Goal: Information Seeking & Learning: Learn about a topic

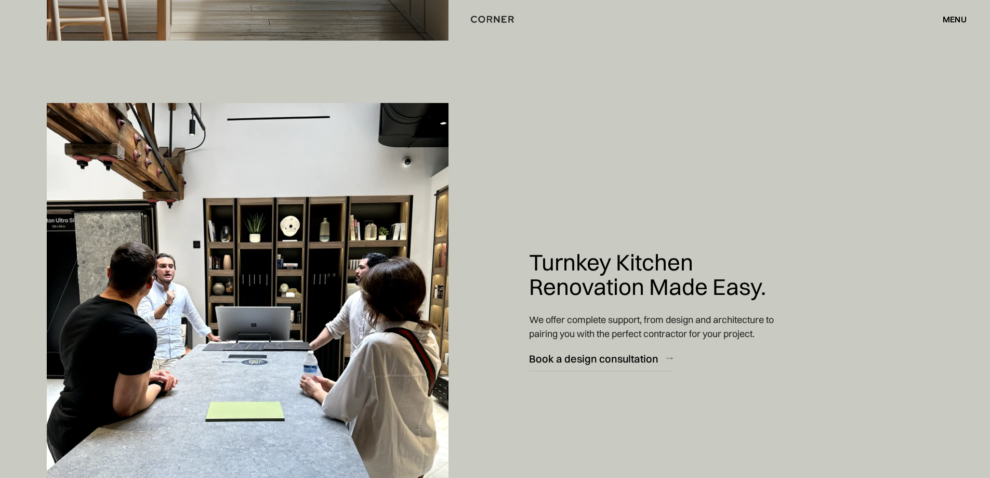
scroll to position [5250, 0]
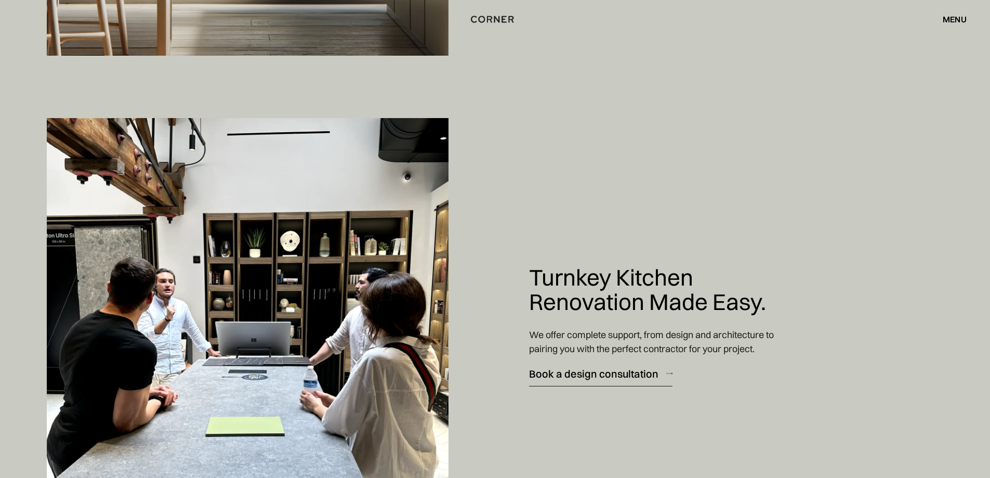
click at [596, 372] on div "Book a design consultation" at bounding box center [593, 373] width 129 height 14
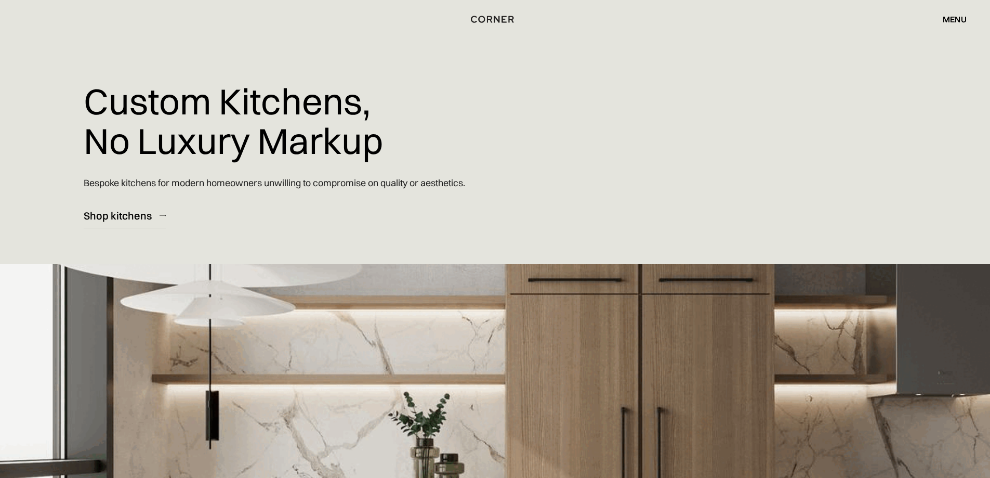
scroll to position [0, 0]
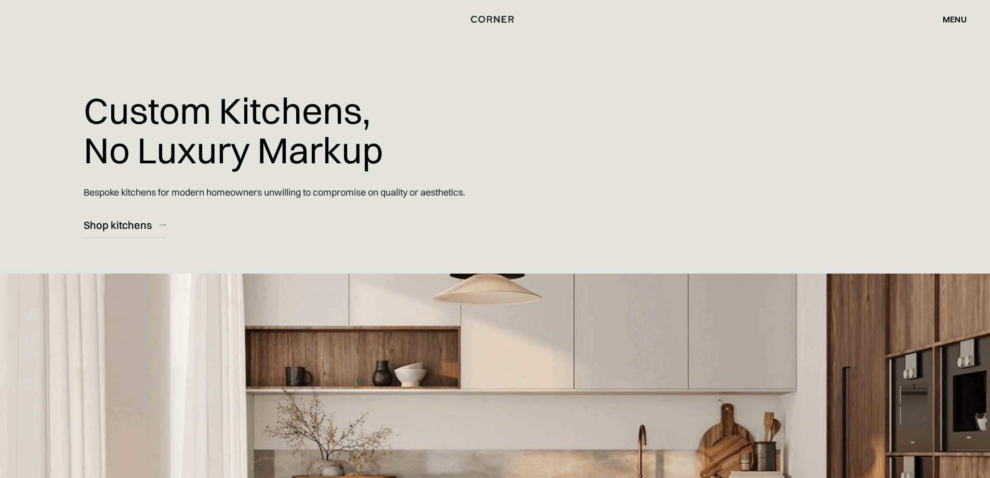
click at [965, 20] on div "menu" at bounding box center [955, 19] width 24 height 8
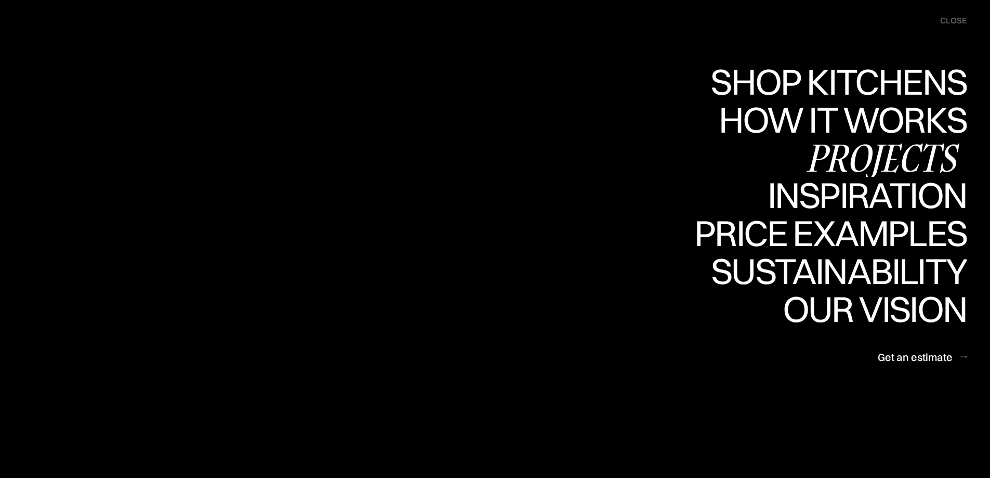
click at [914, 164] on div "Projects" at bounding box center [882, 157] width 168 height 36
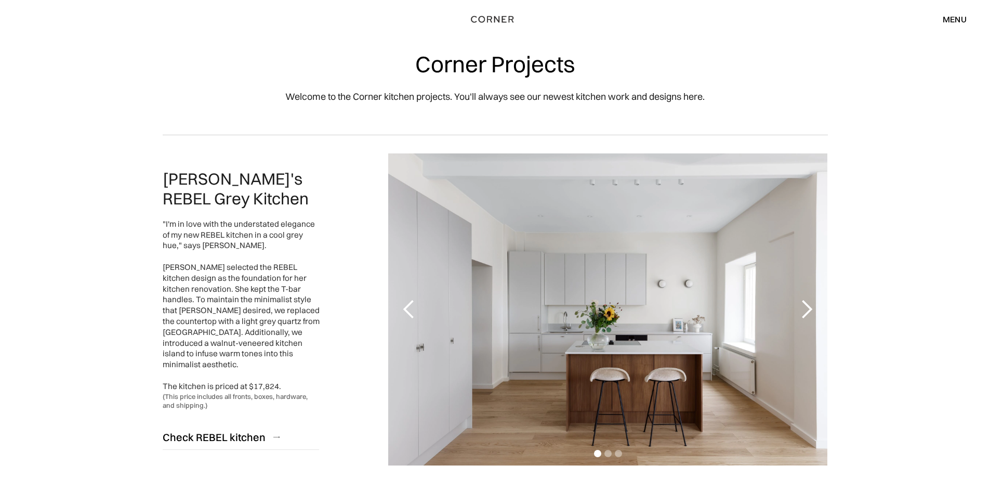
click at [806, 309] on div "next slide" at bounding box center [806, 309] width 21 height 21
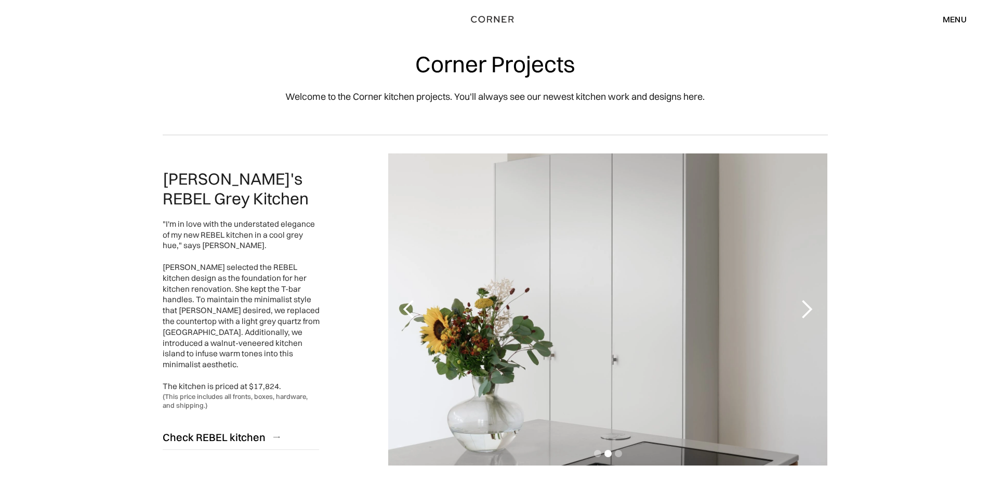
click at [806, 309] on div "next slide" at bounding box center [806, 309] width 21 height 21
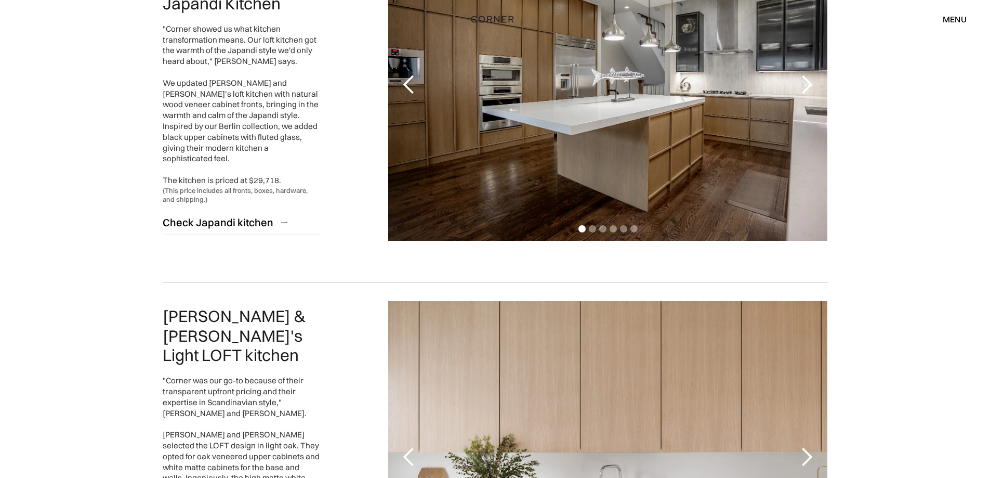
scroll to position [832, 0]
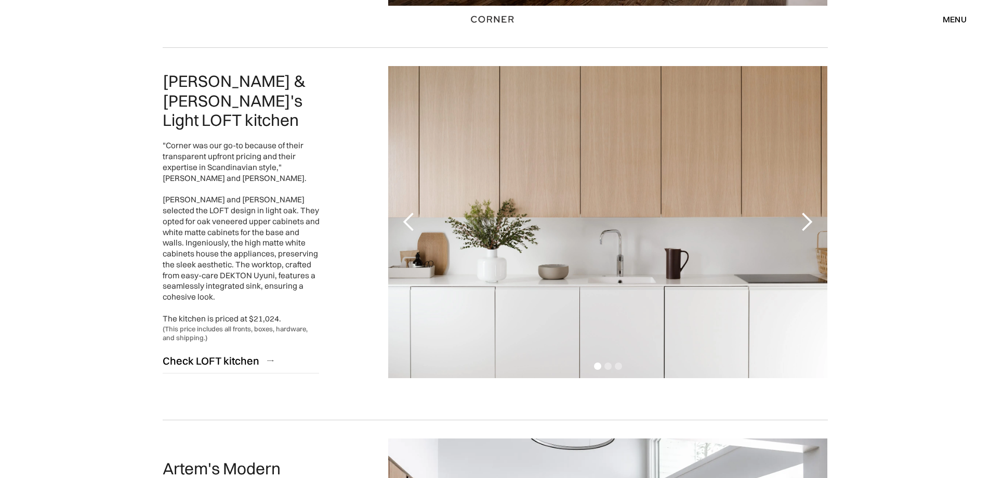
click at [800, 222] on div "next slide" at bounding box center [806, 222] width 21 height 21
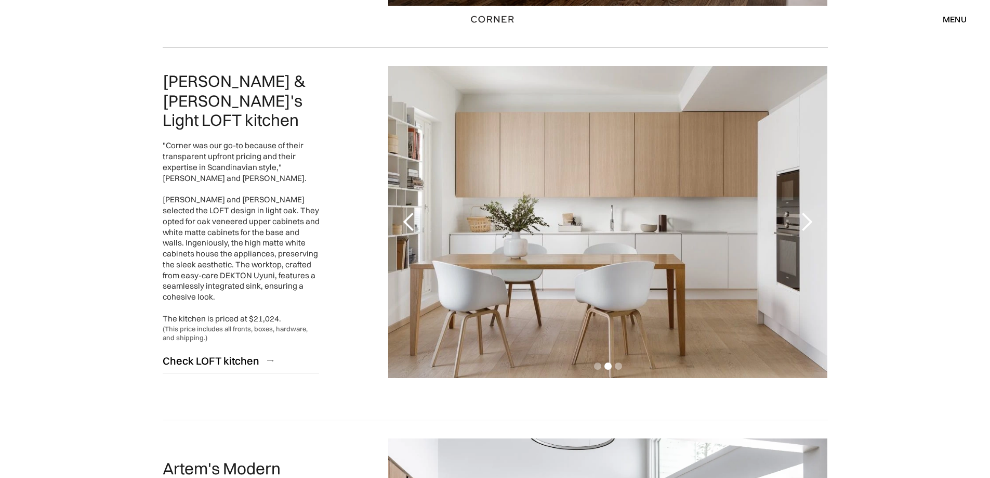
click at [800, 221] on div "next slide" at bounding box center [806, 222] width 21 height 21
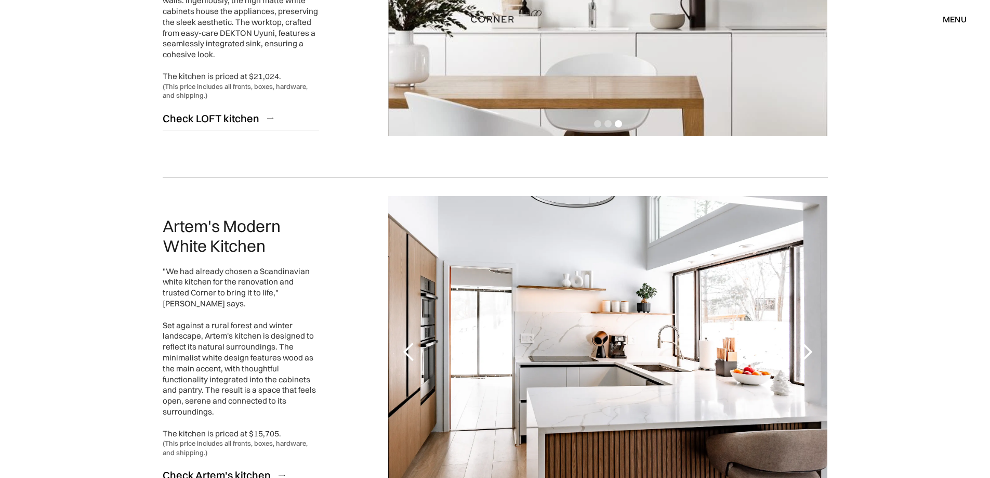
scroll to position [1092, 0]
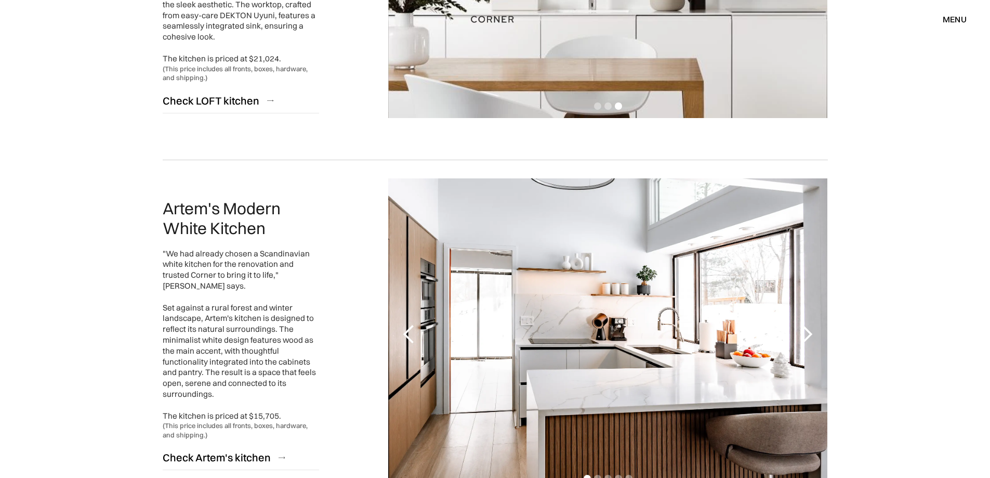
click at [804, 331] on div "next slide" at bounding box center [806, 334] width 21 height 21
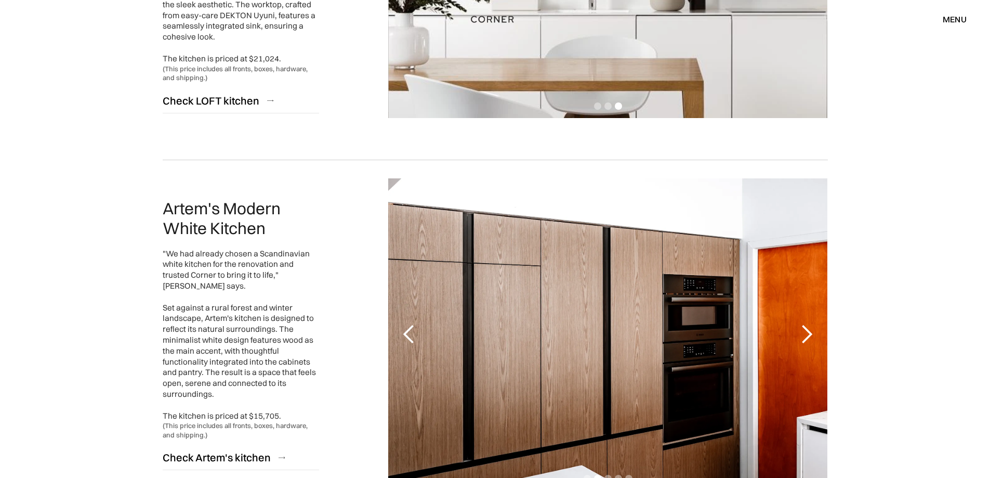
click at [804, 328] on div "next slide" at bounding box center [806, 334] width 21 height 21
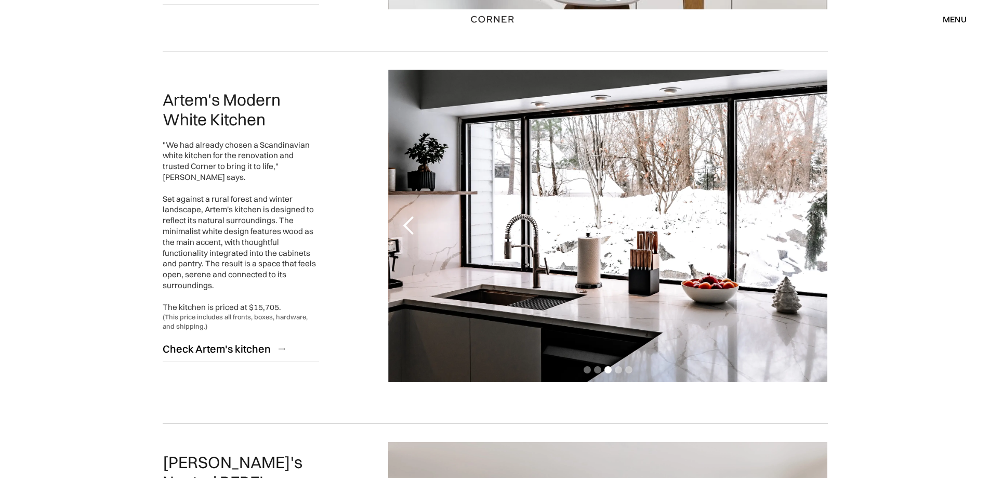
scroll to position [1196, 0]
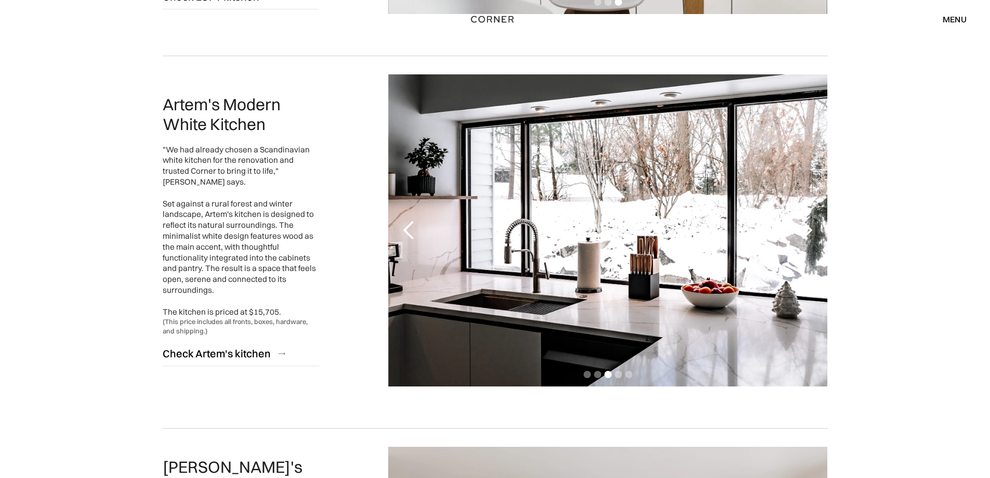
click at [805, 225] on div "next slide" at bounding box center [806, 230] width 21 height 21
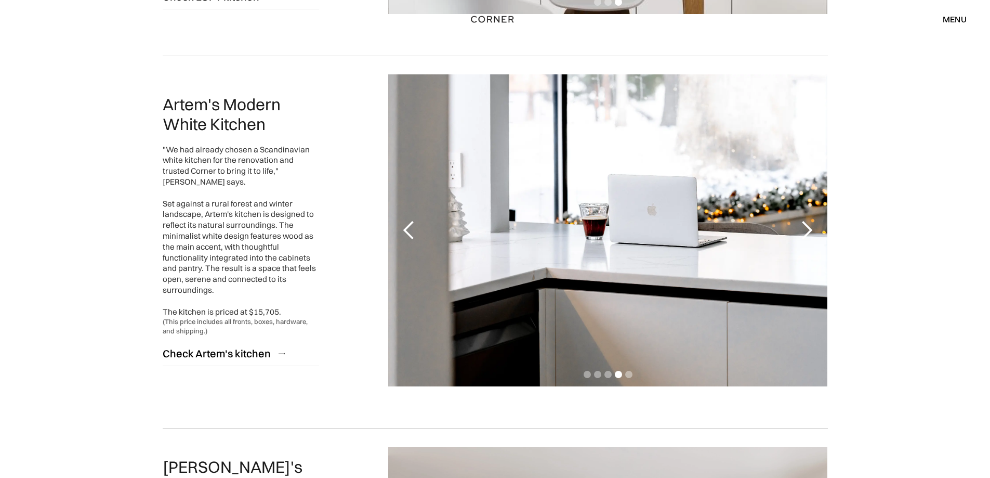
click at [805, 225] on div "next slide" at bounding box center [806, 230] width 21 height 21
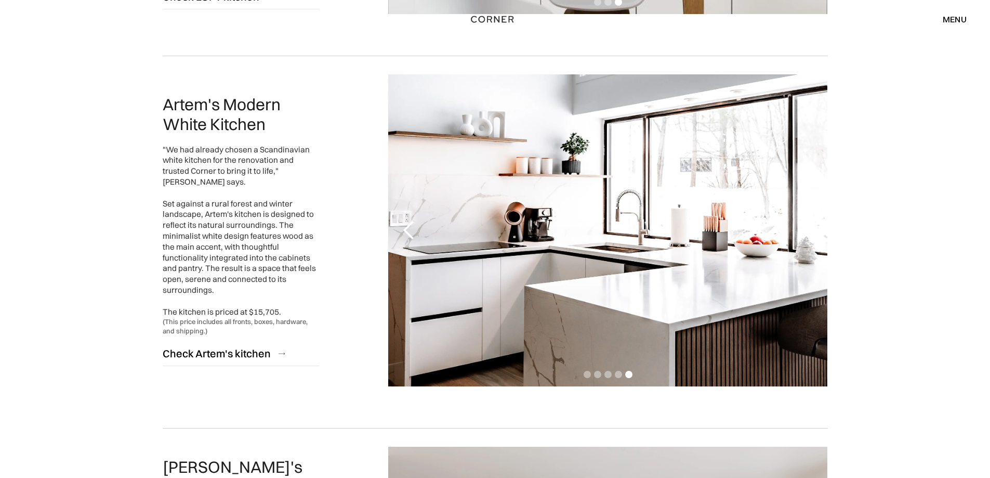
click at [411, 227] on div "previous slide" at bounding box center [409, 230] width 21 height 21
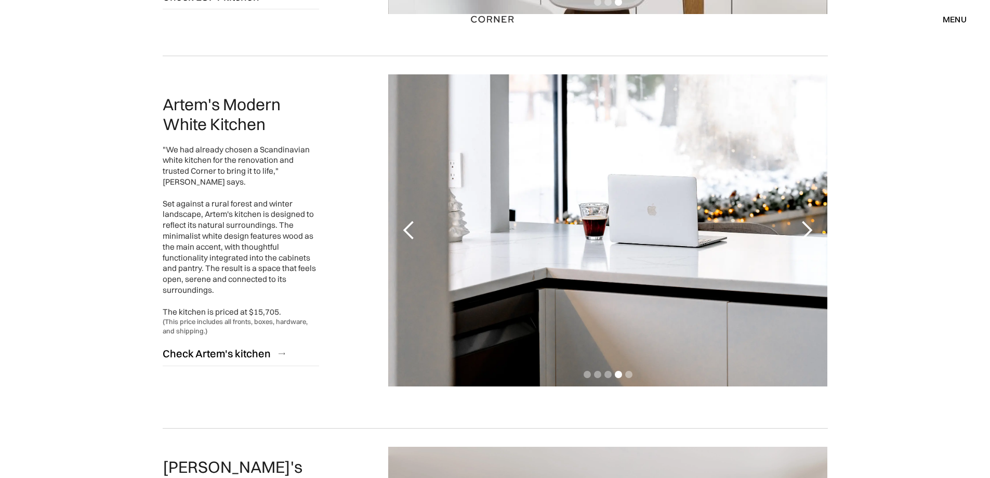
click at [411, 227] on div "previous slide" at bounding box center [409, 230] width 21 height 21
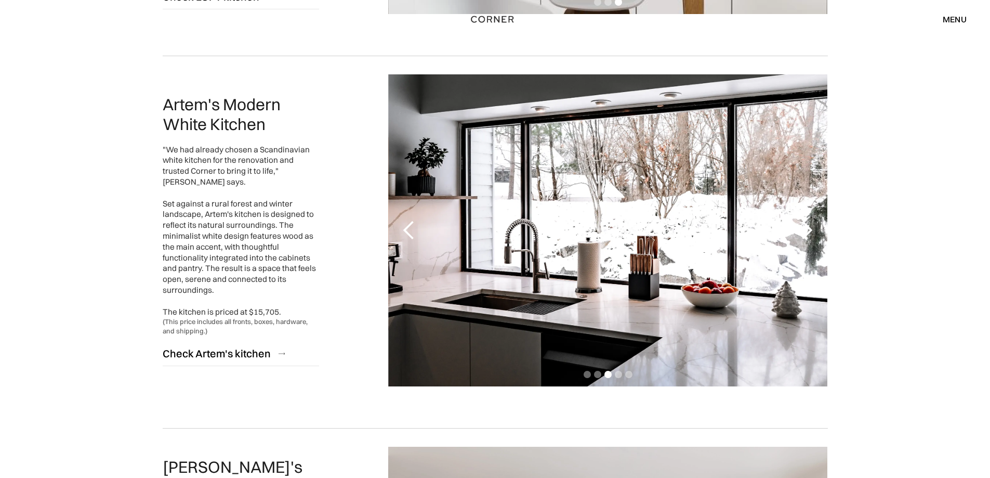
click at [412, 227] on div "previous slide" at bounding box center [409, 230] width 21 height 21
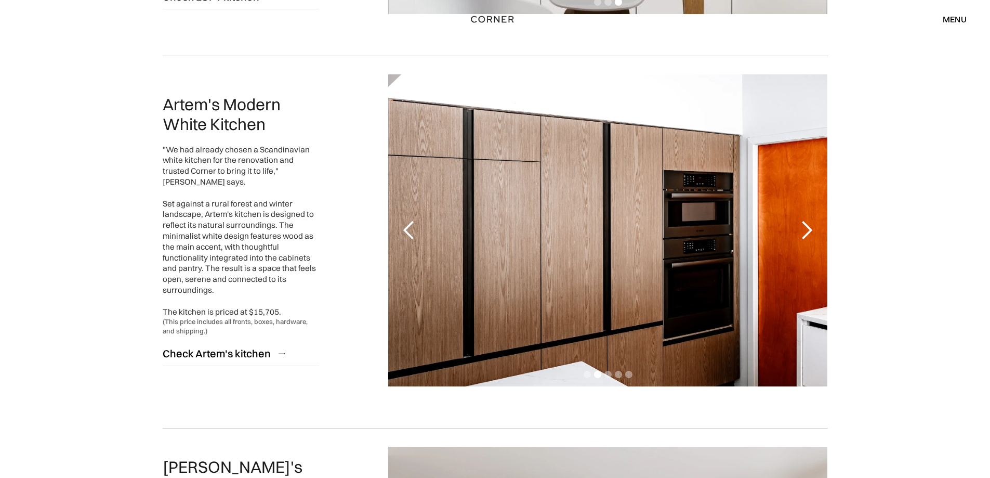
click at [414, 226] on div "previous slide" at bounding box center [409, 230] width 21 height 21
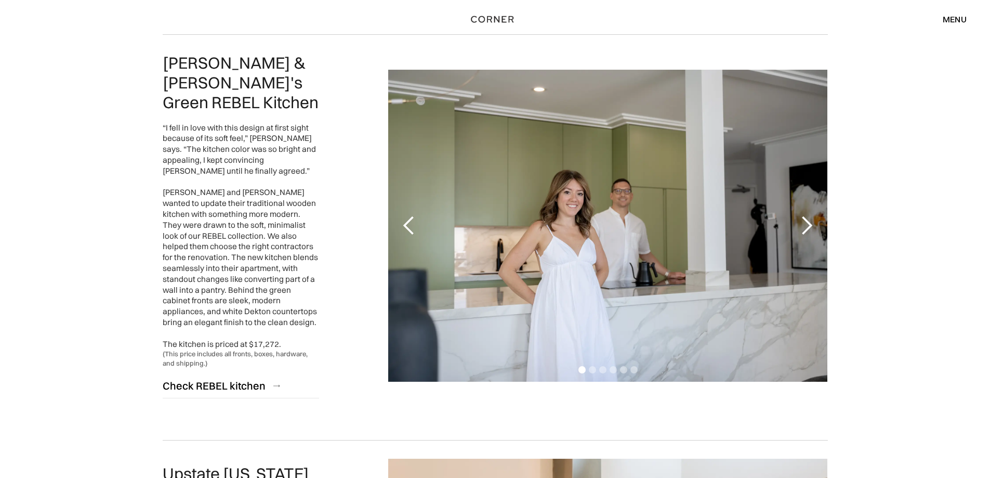
scroll to position [1923, 0]
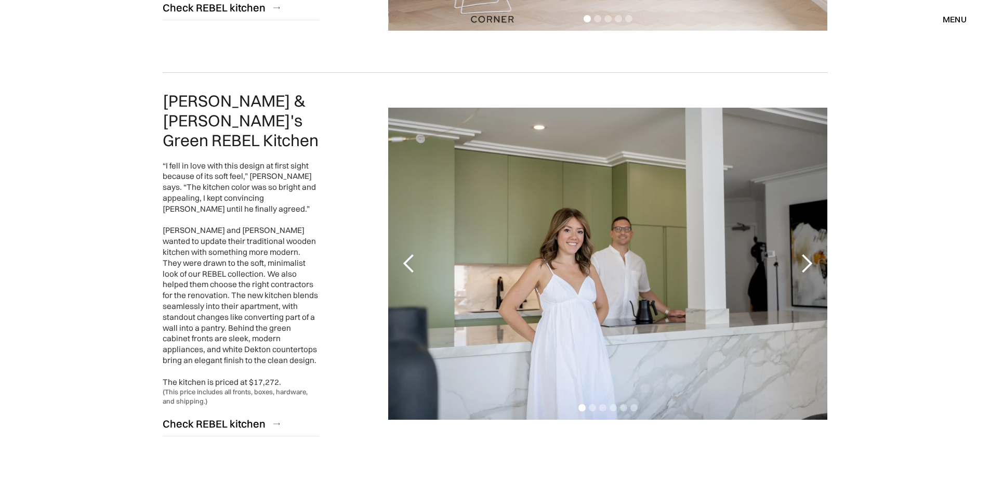
click at [807, 253] on div "next slide" at bounding box center [806, 263] width 21 height 21
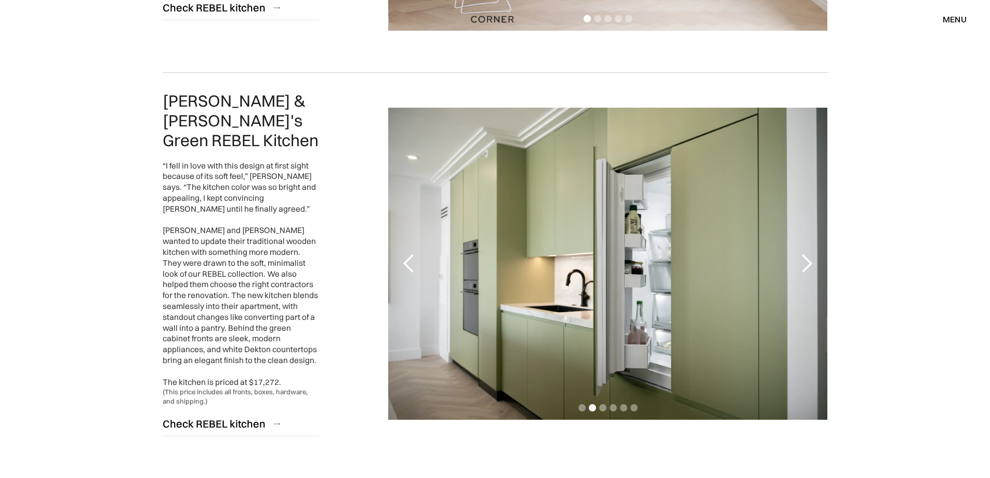
click at [807, 253] on div "next slide" at bounding box center [806, 263] width 21 height 21
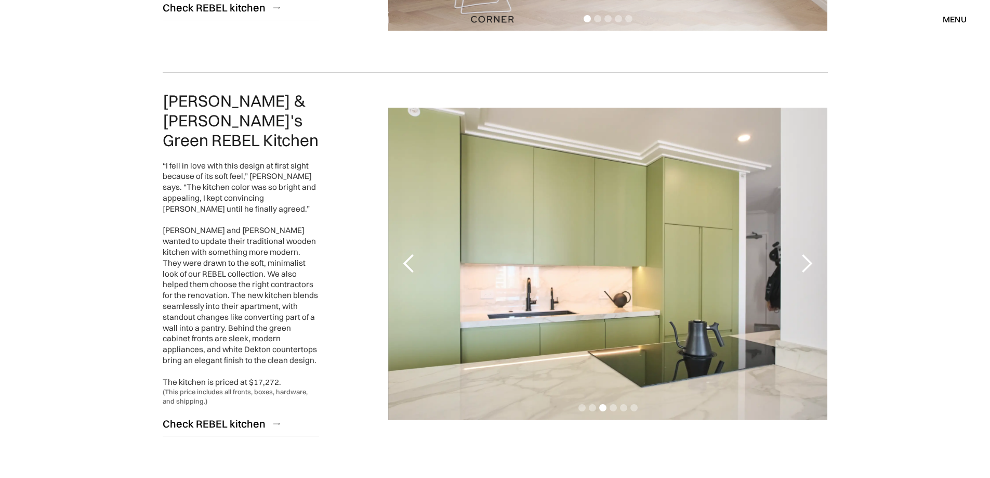
click at [412, 253] on div "previous slide" at bounding box center [409, 263] width 21 height 21
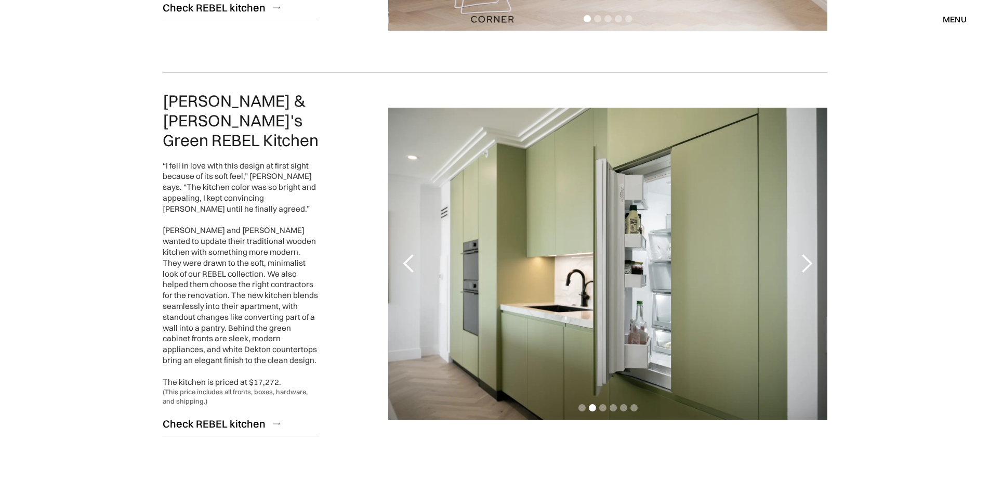
click at [807, 257] on div "next slide" at bounding box center [806, 263] width 21 height 21
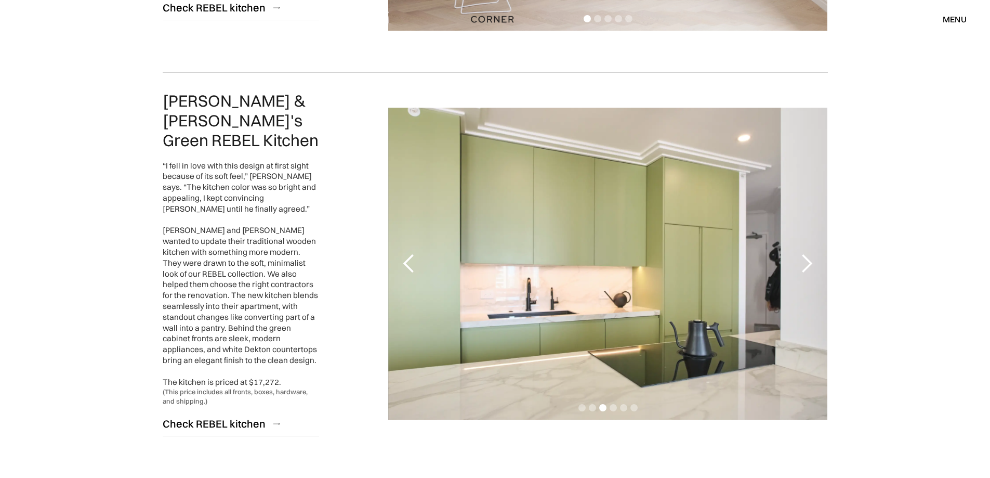
click at [807, 257] on div "next slide" at bounding box center [806, 263] width 21 height 21
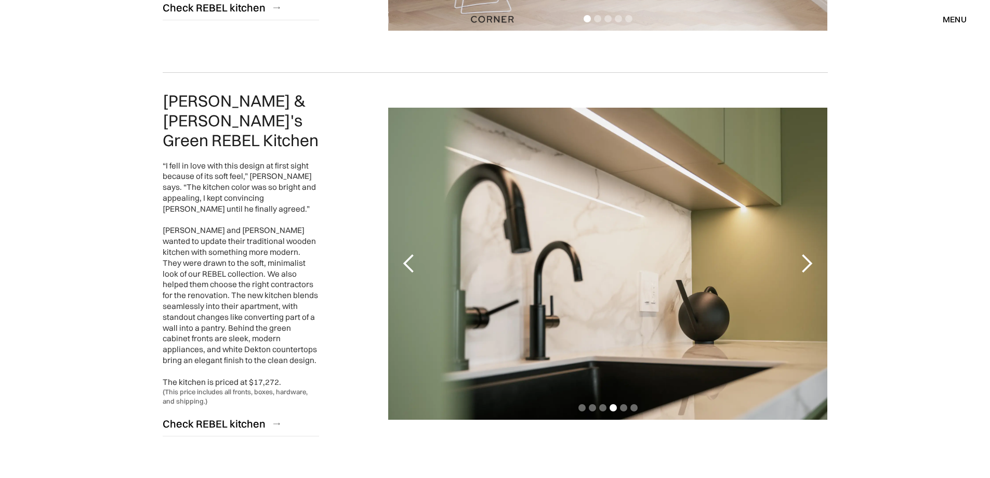
click at [807, 256] on div "next slide" at bounding box center [806, 263] width 21 height 21
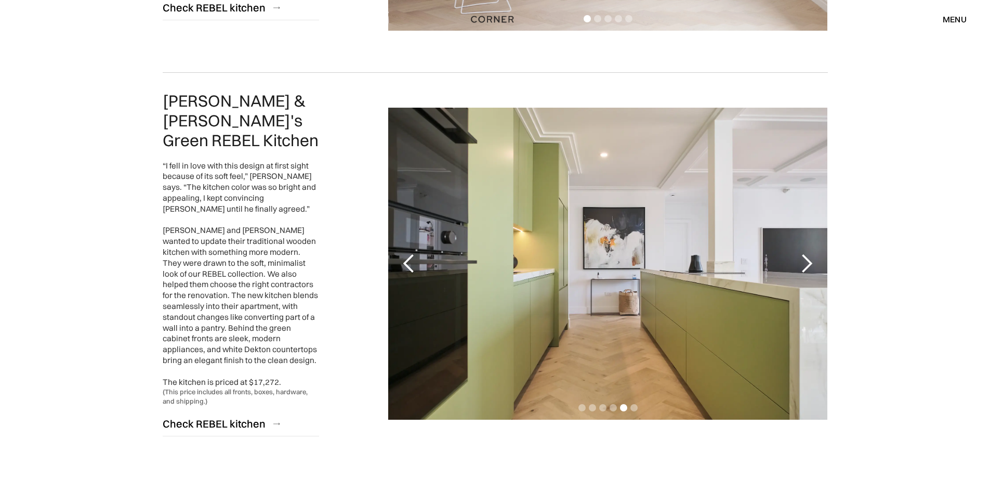
click at [807, 256] on div "next slide" at bounding box center [806, 263] width 21 height 21
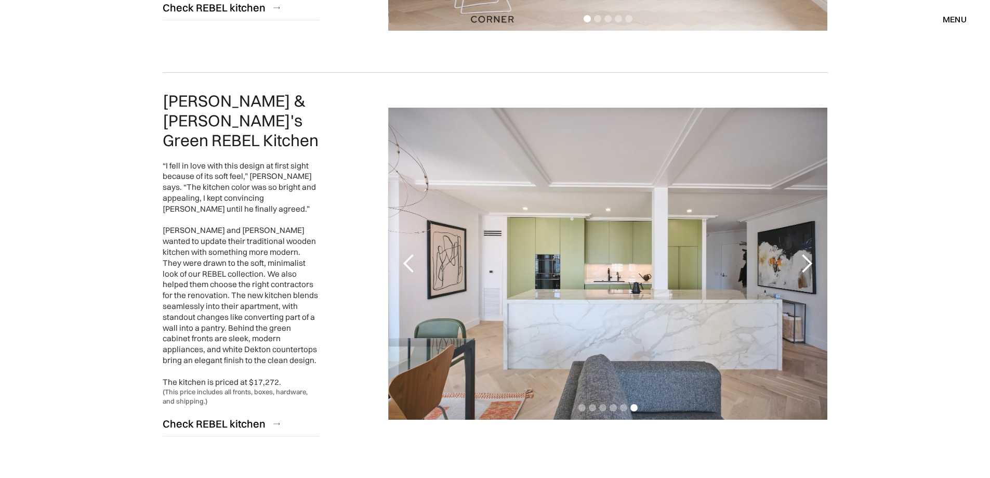
click at [807, 256] on div "next slide" at bounding box center [806, 263] width 21 height 21
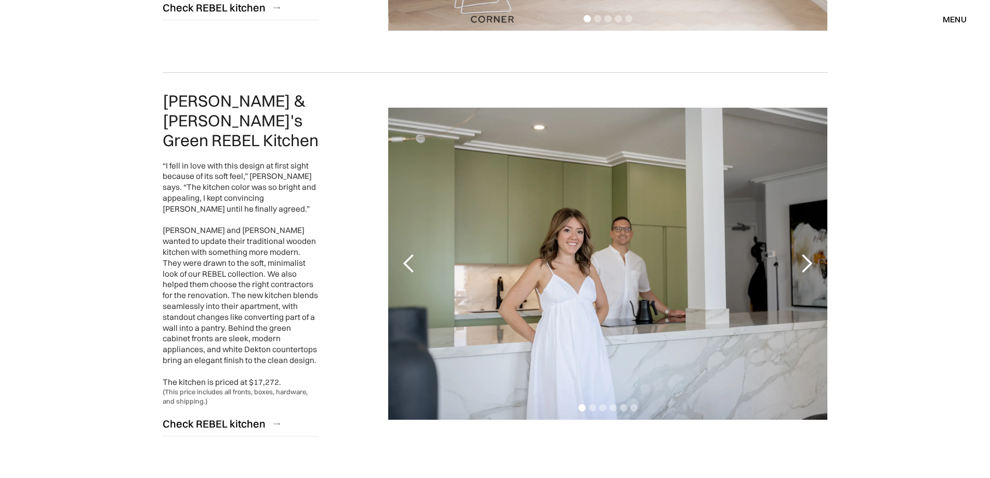
click at [807, 257] on div "next slide" at bounding box center [806, 263] width 21 height 21
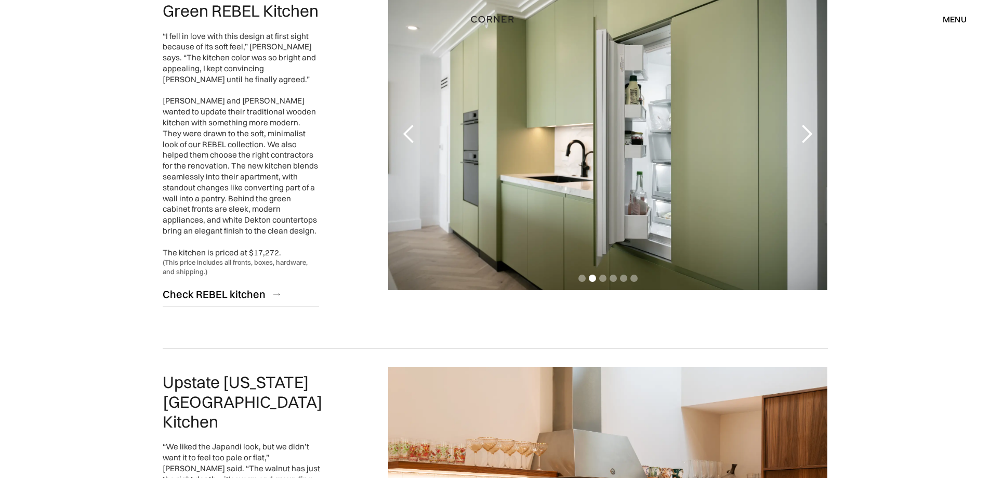
scroll to position [2287, 0]
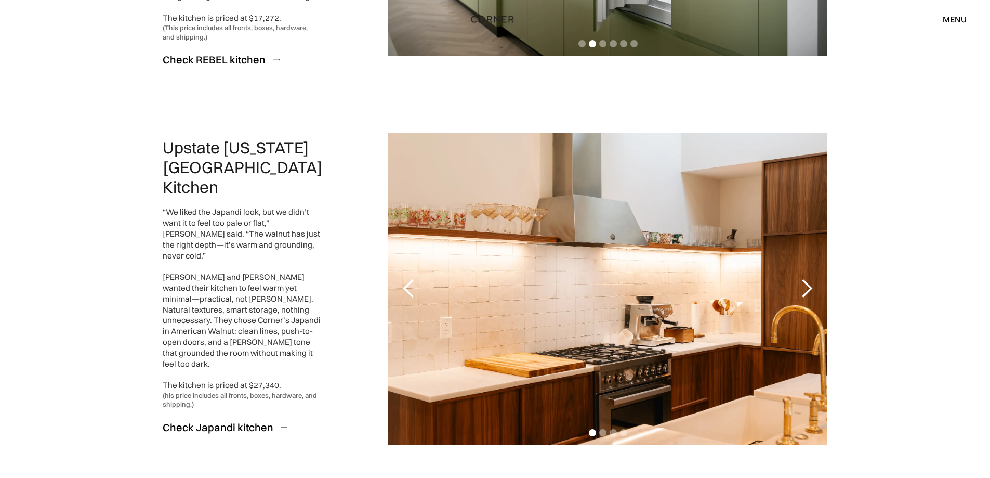
click at [808, 278] on div "next slide" at bounding box center [806, 288] width 21 height 21
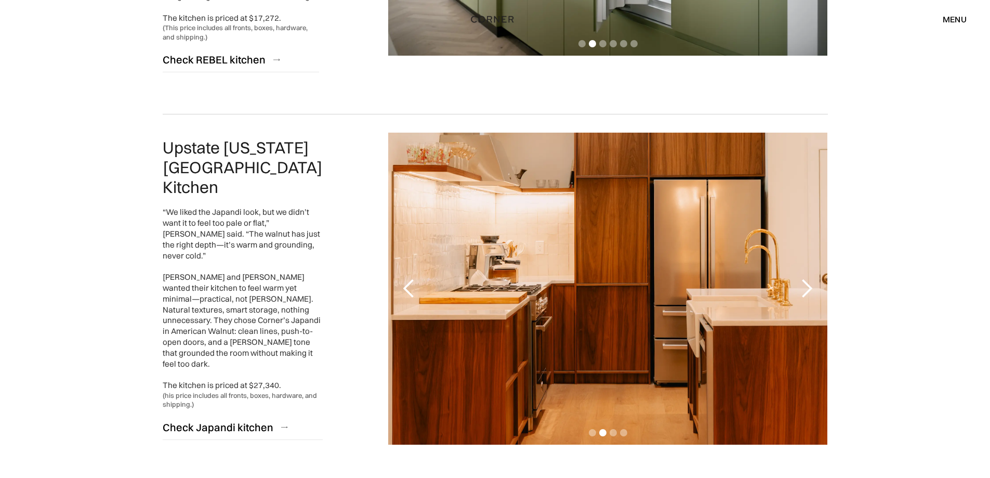
click at [808, 278] on div "next slide" at bounding box center [806, 288] width 21 height 21
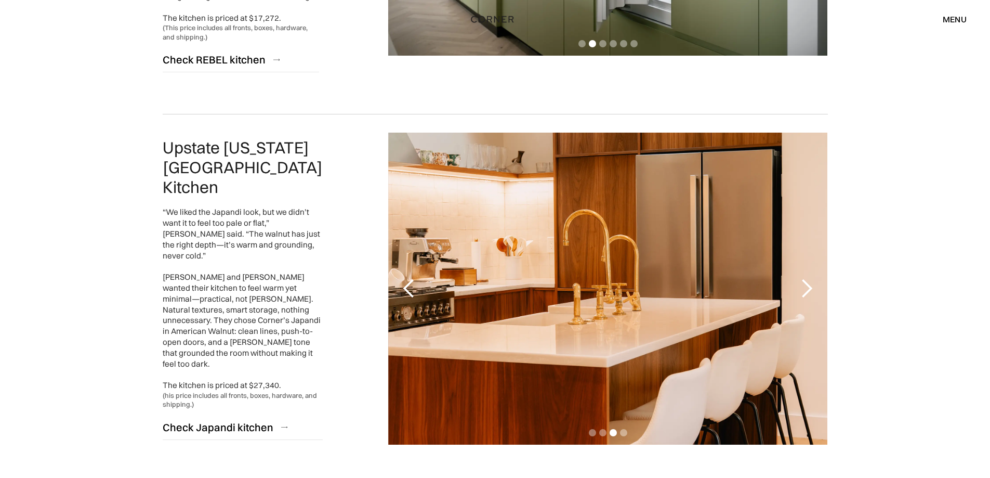
click at [808, 278] on div "next slide" at bounding box center [806, 288] width 21 height 21
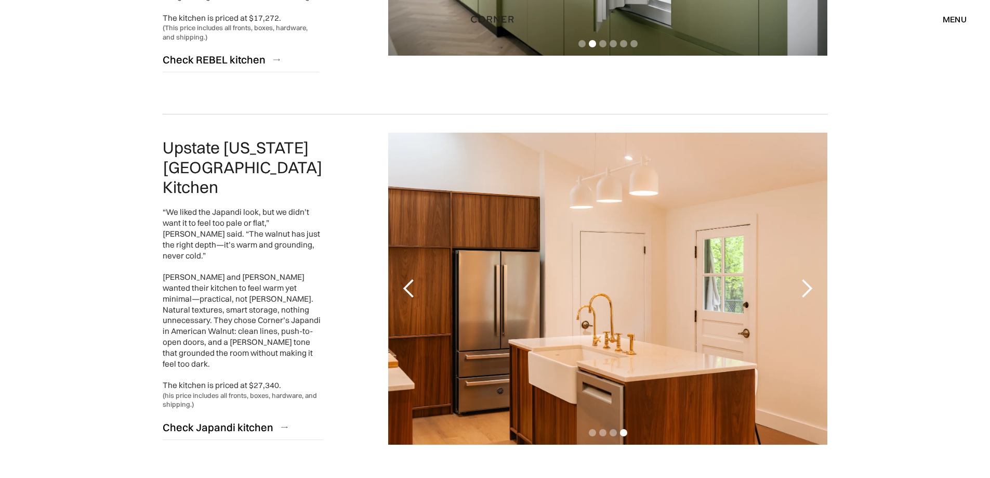
click at [808, 278] on div "next slide" at bounding box center [806, 288] width 21 height 21
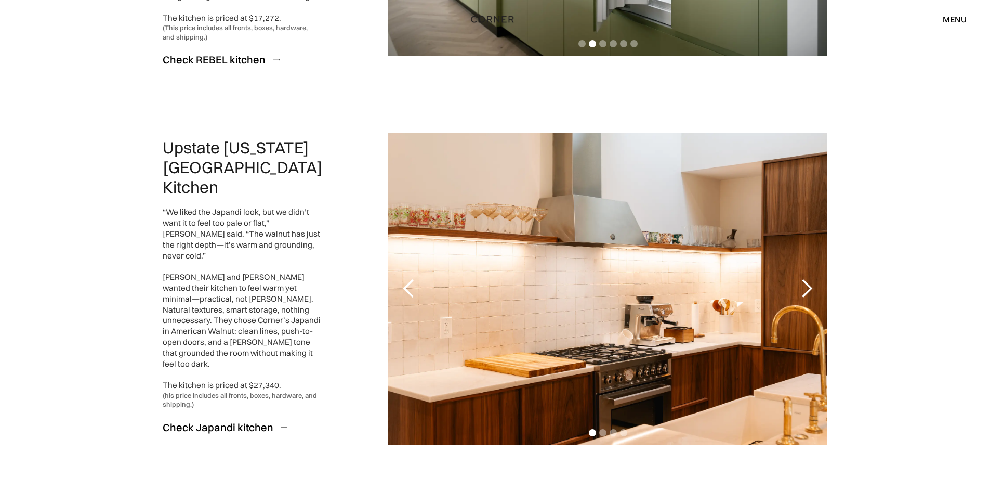
click at [808, 278] on div "next slide" at bounding box center [806, 288] width 21 height 21
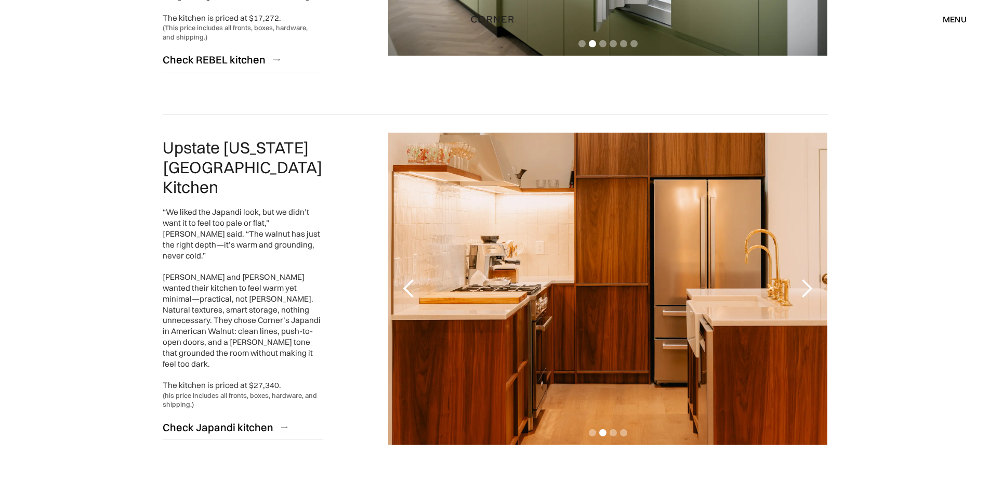
click at [808, 278] on div "next slide" at bounding box center [806, 288] width 21 height 21
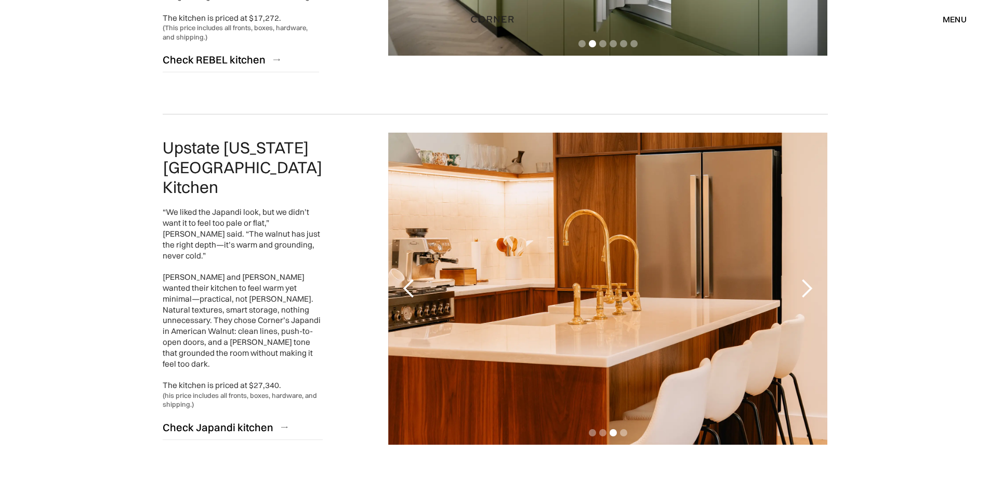
click at [807, 278] on div "next slide" at bounding box center [806, 288] width 21 height 21
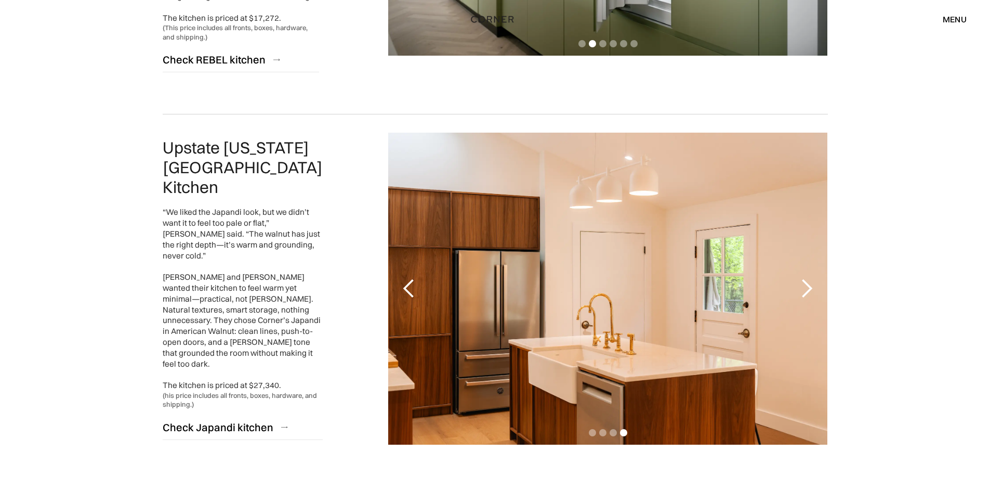
click at [807, 278] on div "next slide" at bounding box center [806, 288] width 21 height 21
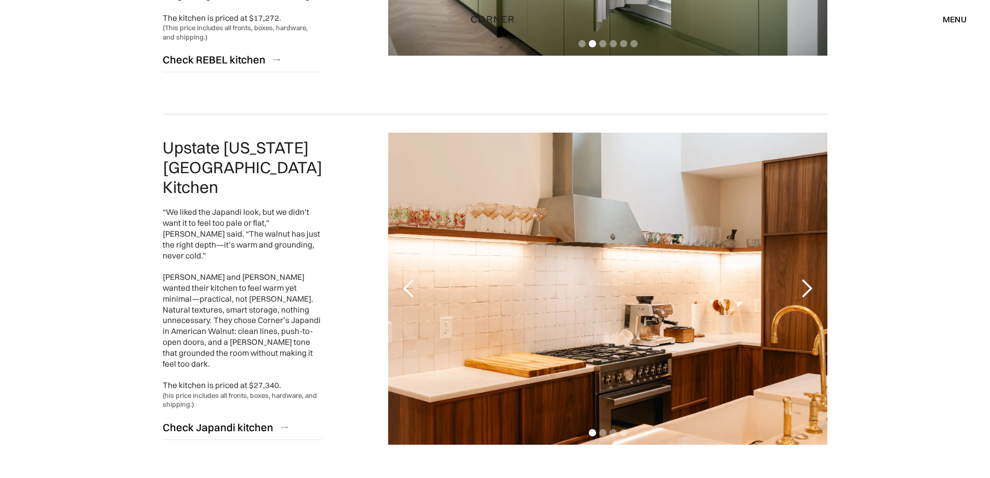
click at [808, 278] on div "next slide" at bounding box center [806, 288] width 21 height 21
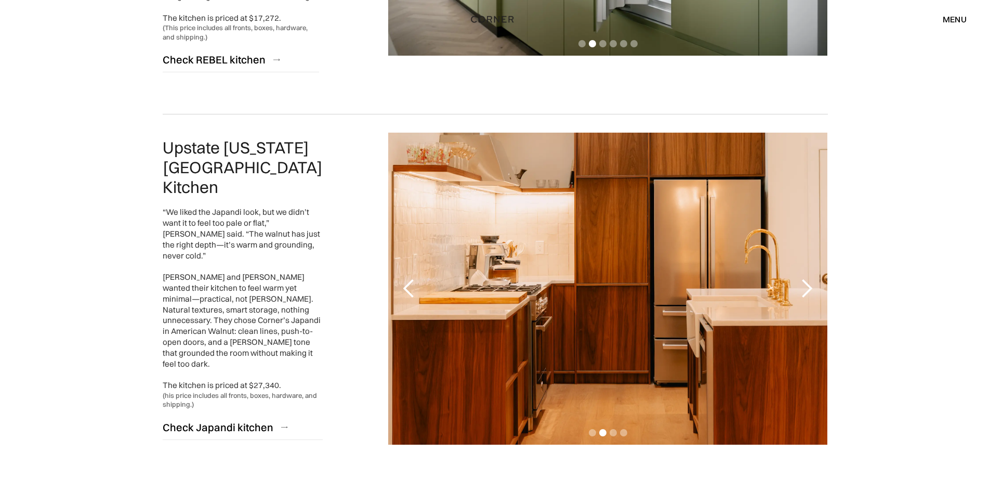
click at [808, 278] on div "next slide" at bounding box center [806, 288] width 21 height 21
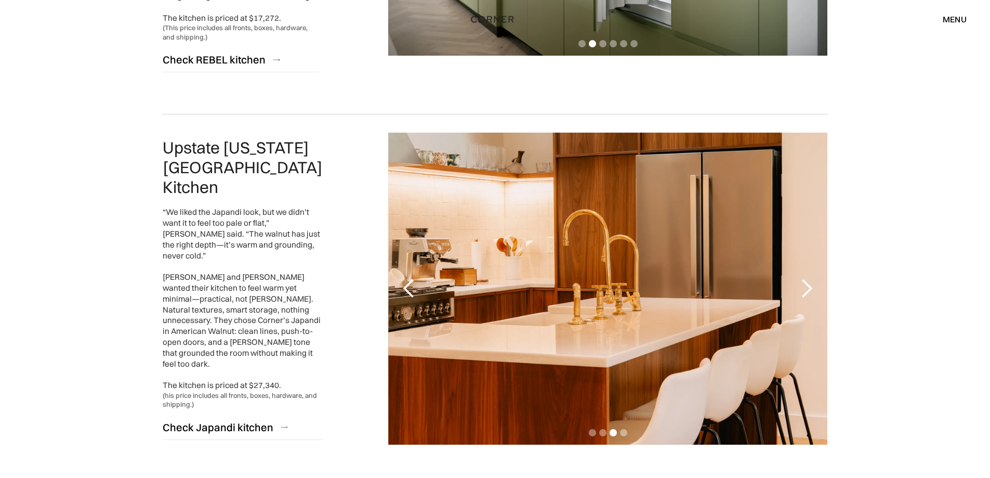
click at [808, 278] on div "next slide" at bounding box center [806, 288] width 21 height 21
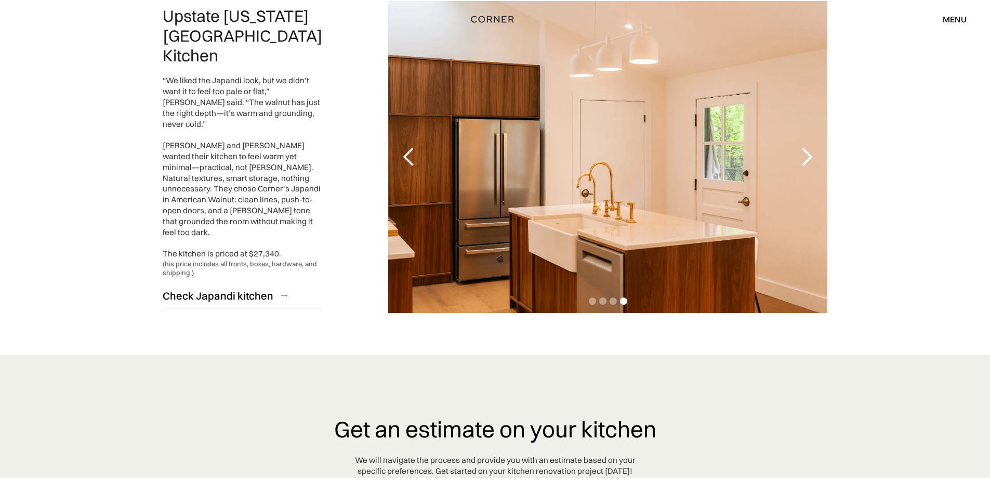
scroll to position [2599, 0]
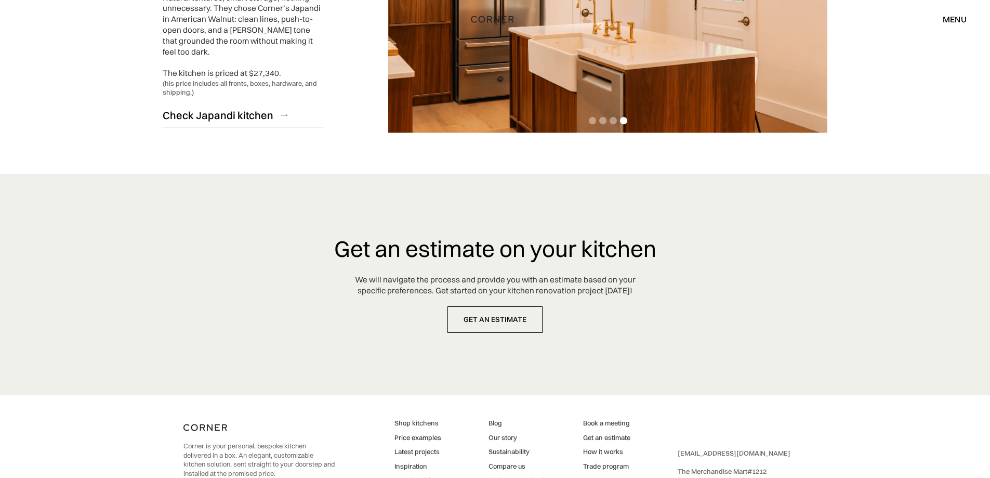
drag, startPoint x: 950, startPoint y: 9, endPoint x: 946, endPoint y: 16, distance: 8.2
click at [949, 12] on div "Shop Kitchens Shop Kitchens How it works How it works Projects Projects Inspira…" at bounding box center [495, 19] width 990 height 38
click at [947, 19] on div "menu" at bounding box center [955, 19] width 24 height 8
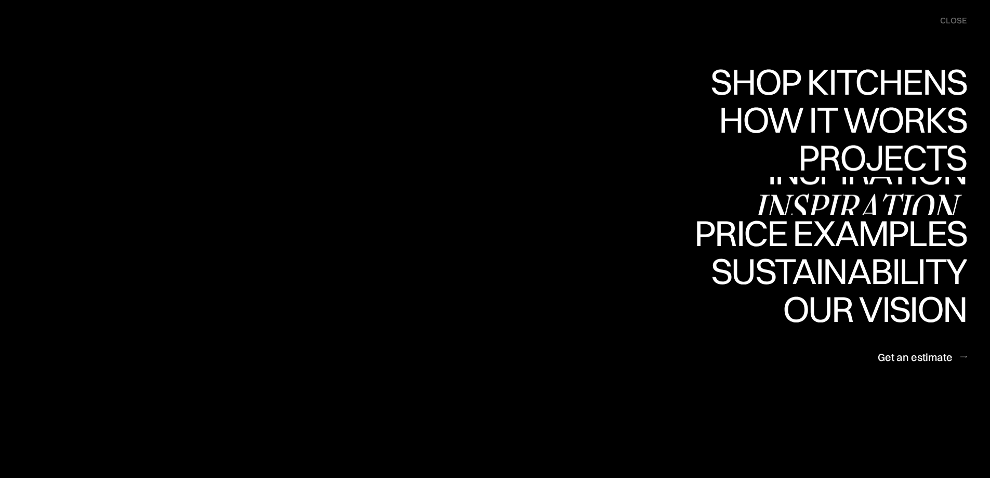
click at [885, 193] on div "Inspiration" at bounding box center [860, 208] width 214 height 36
